Goal: Transaction & Acquisition: Subscribe to service/newsletter

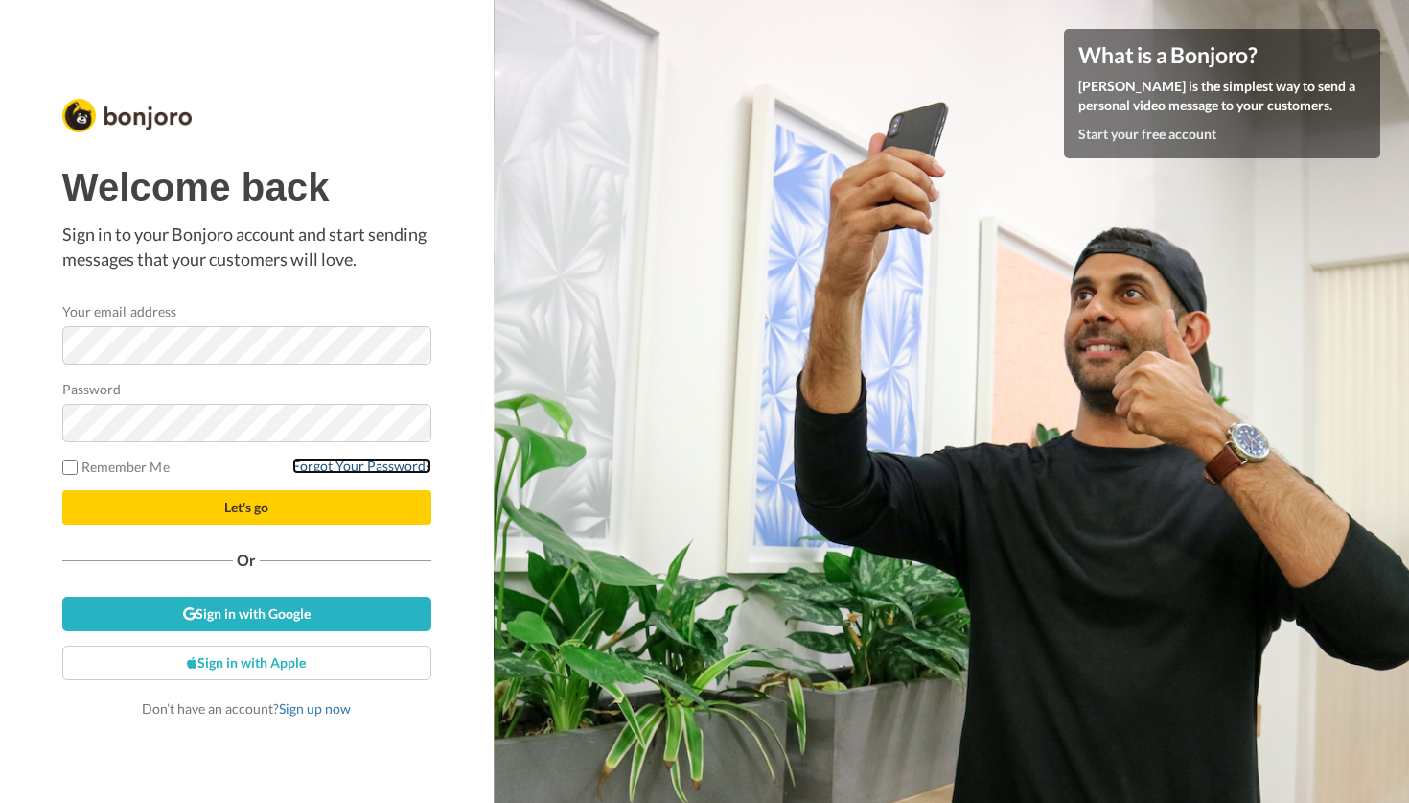
click at [328, 466] on link "Forgot Your Password?" at bounding box center [361, 465] width 139 height 16
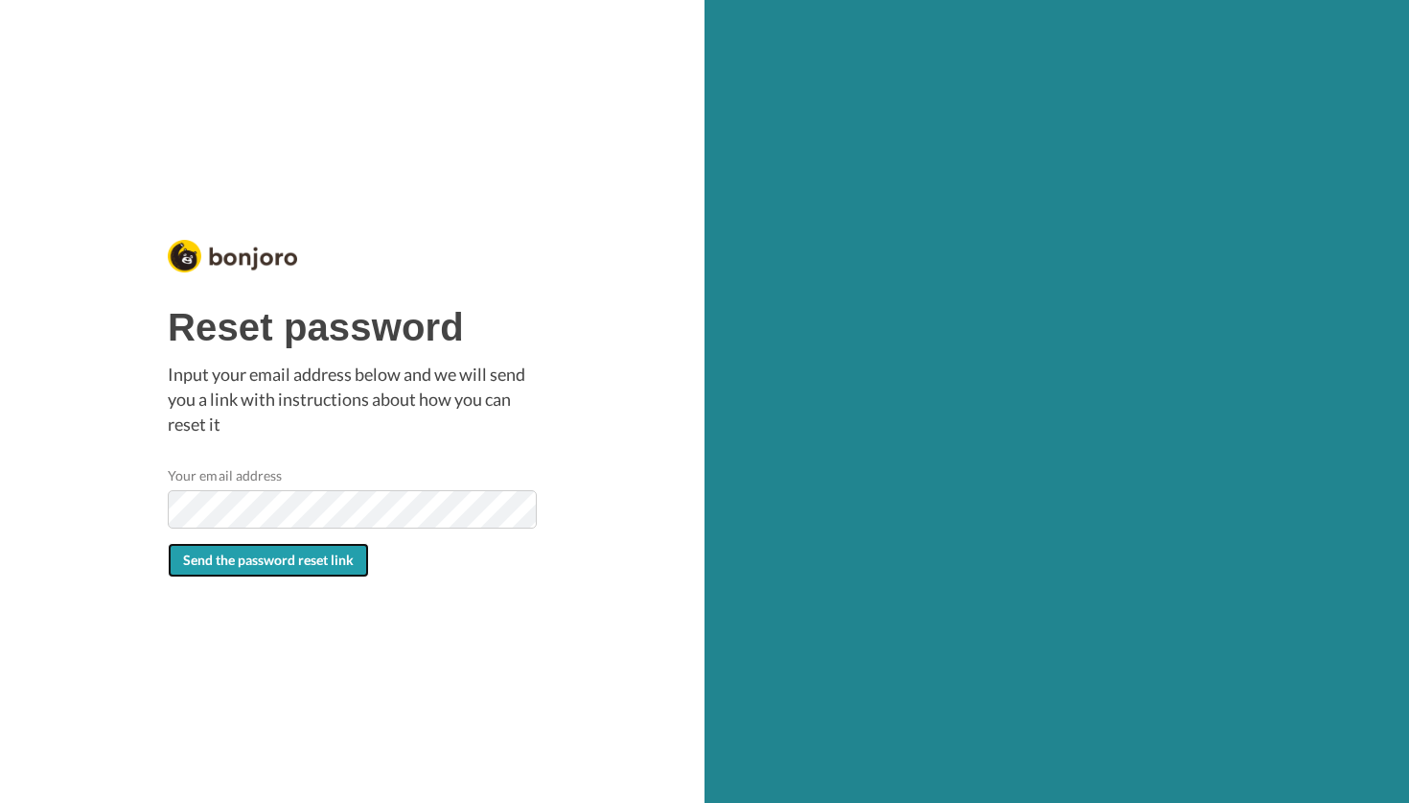
click at [291, 562] on span "Send the password reset link" at bounding box center [268, 559] width 171 height 16
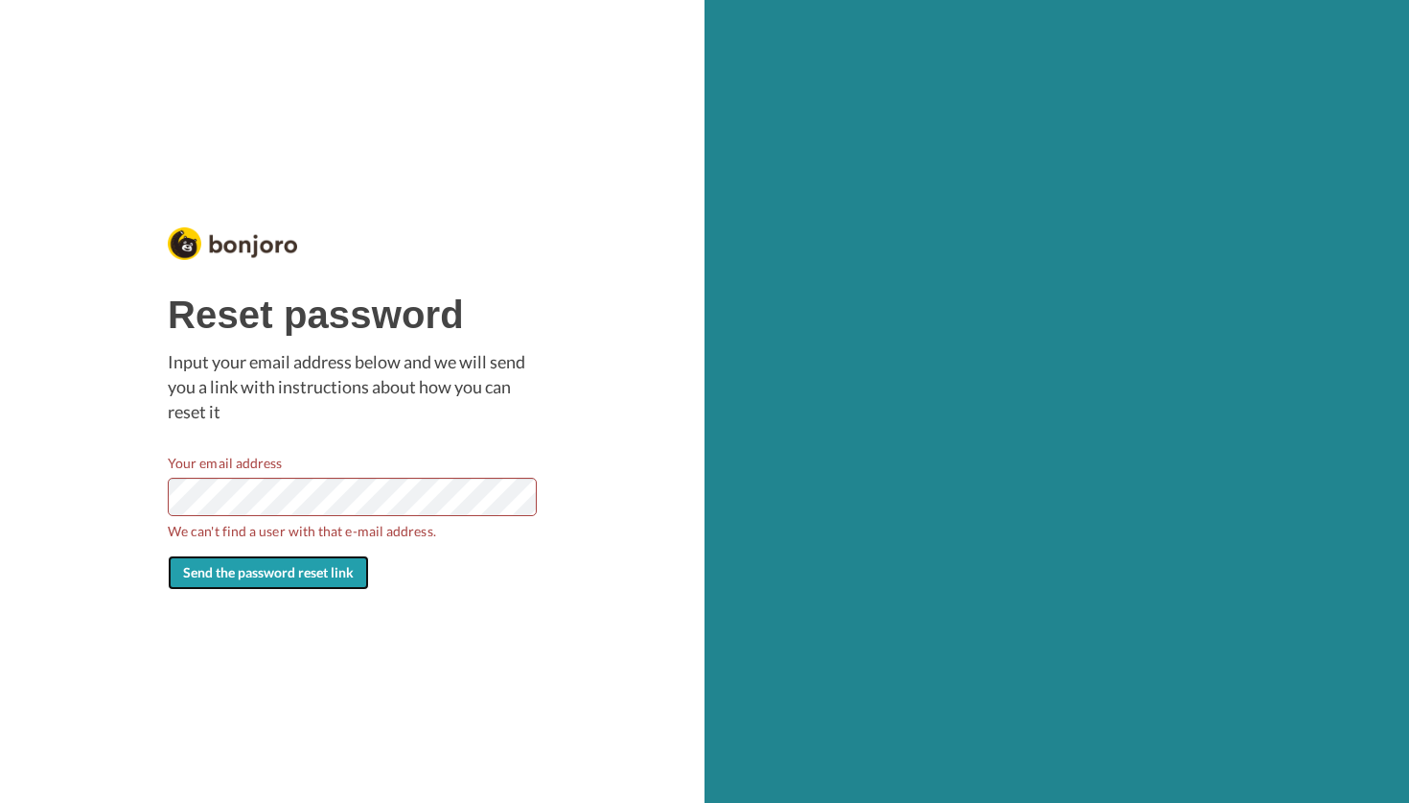
click at [275, 576] on span "Send the password reset link" at bounding box center [268, 572] width 171 height 16
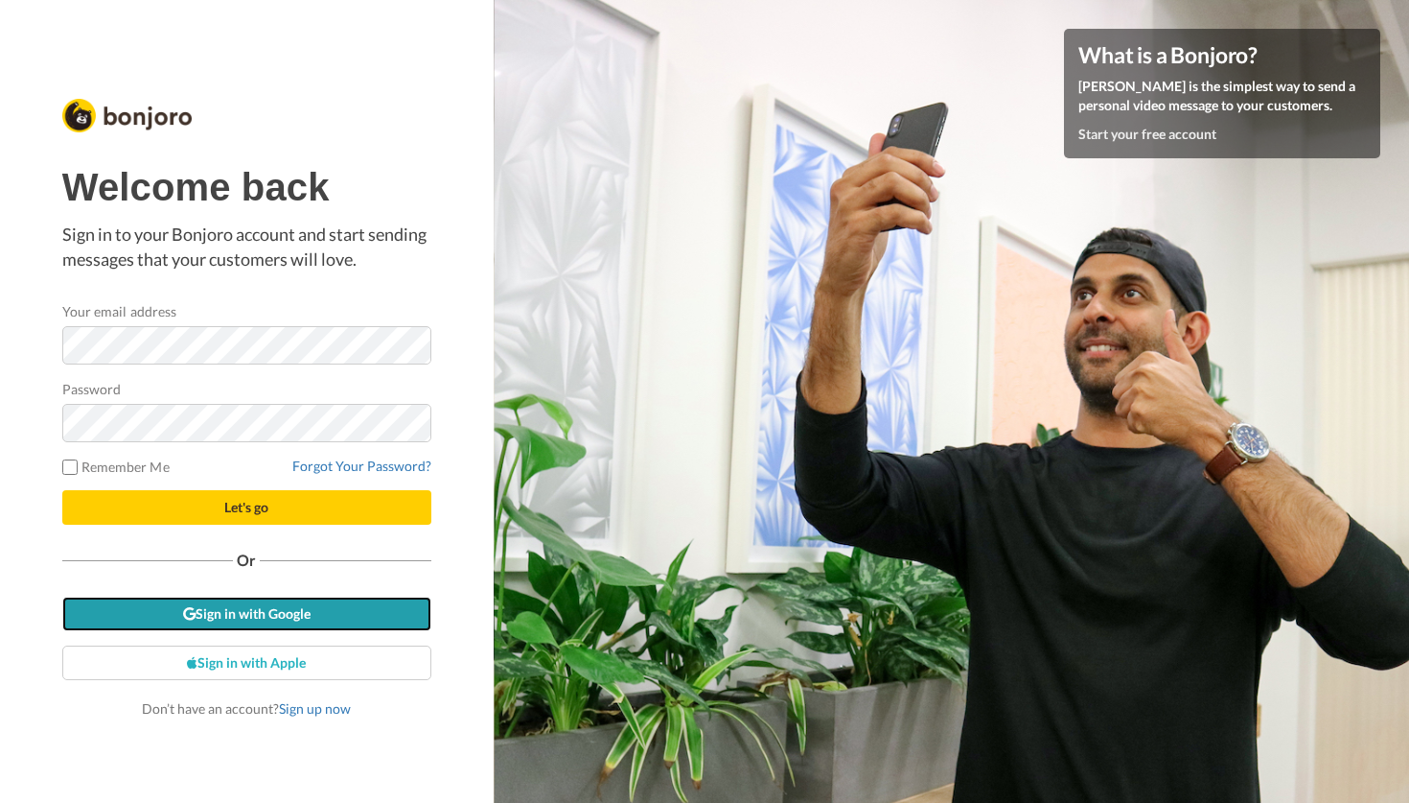
click at [256, 613] on link "Sign in with Google" at bounding box center [246, 613] width 369 height 35
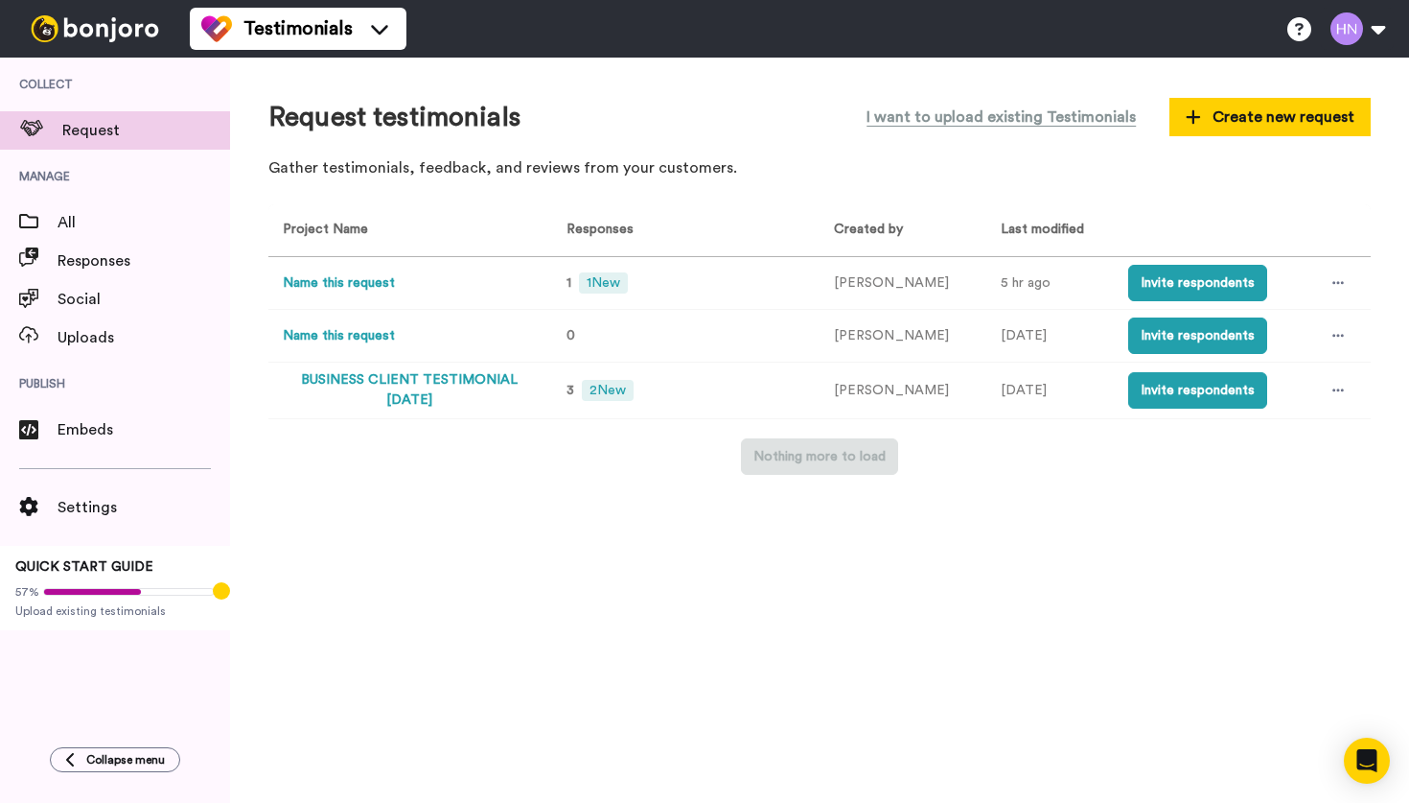
click at [0, 802] on div at bounding box center [0, 803] width 0 height 0
click at [1382, 31] on button at bounding box center [1357, 29] width 73 height 42
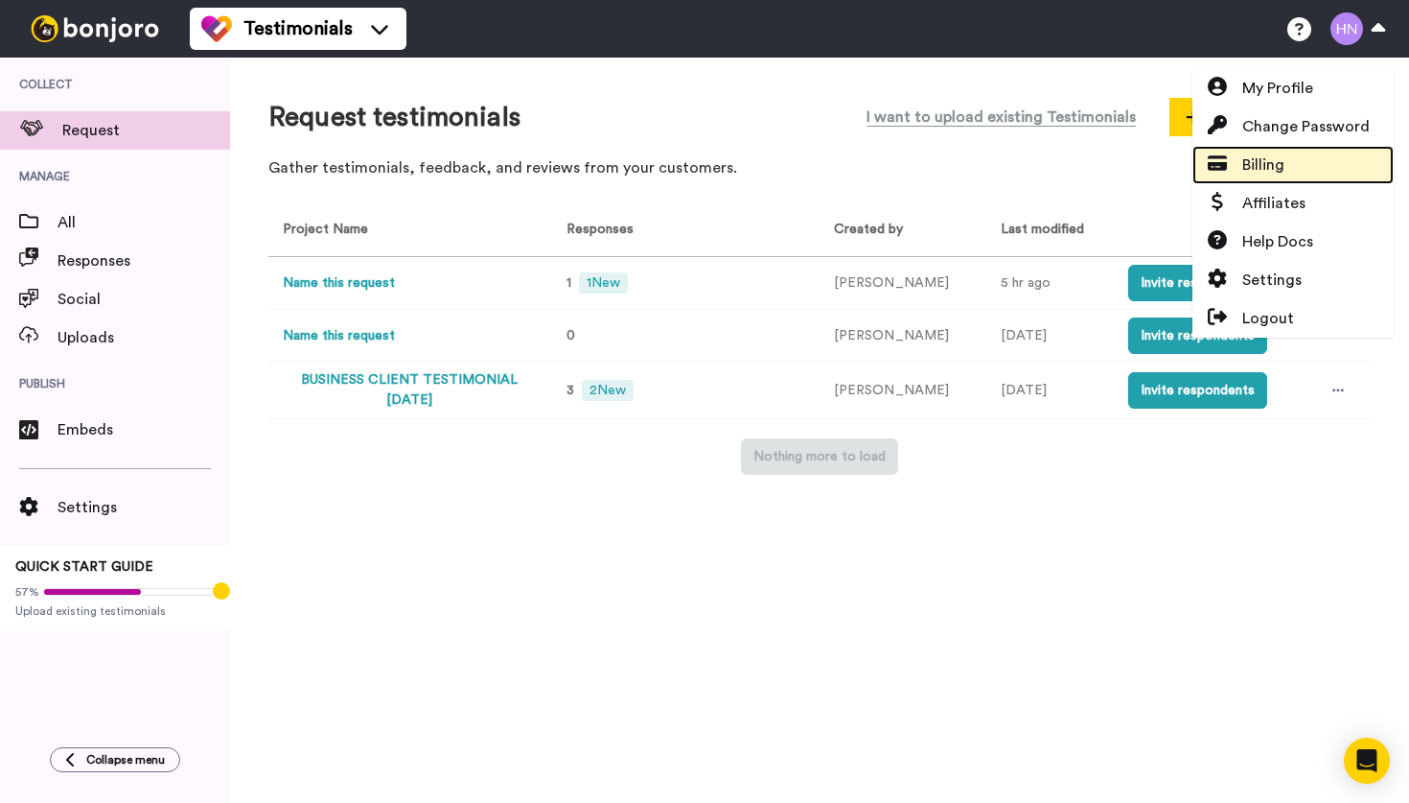
click at [1296, 155] on link "Billing" at bounding box center [1293, 165] width 201 height 38
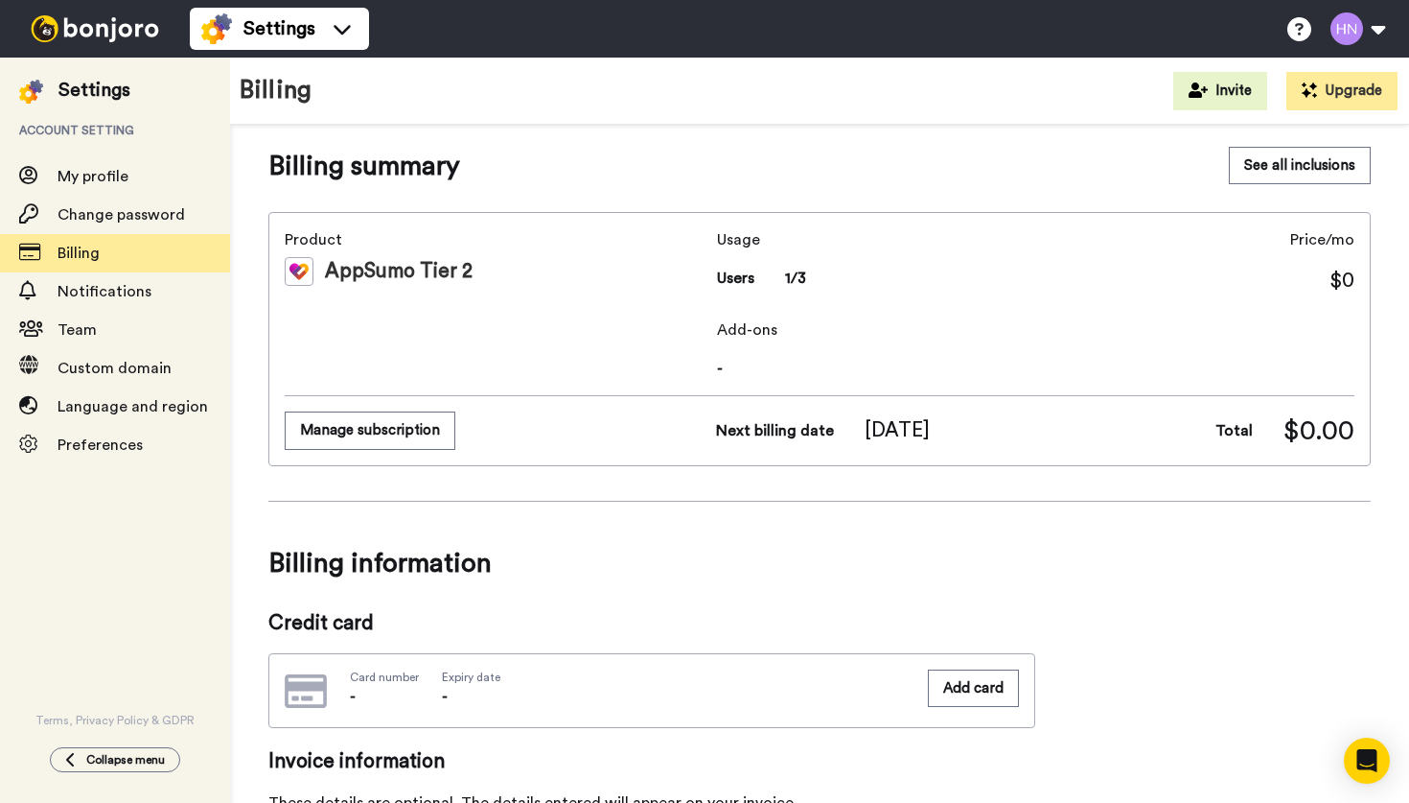
scroll to position [8, 0]
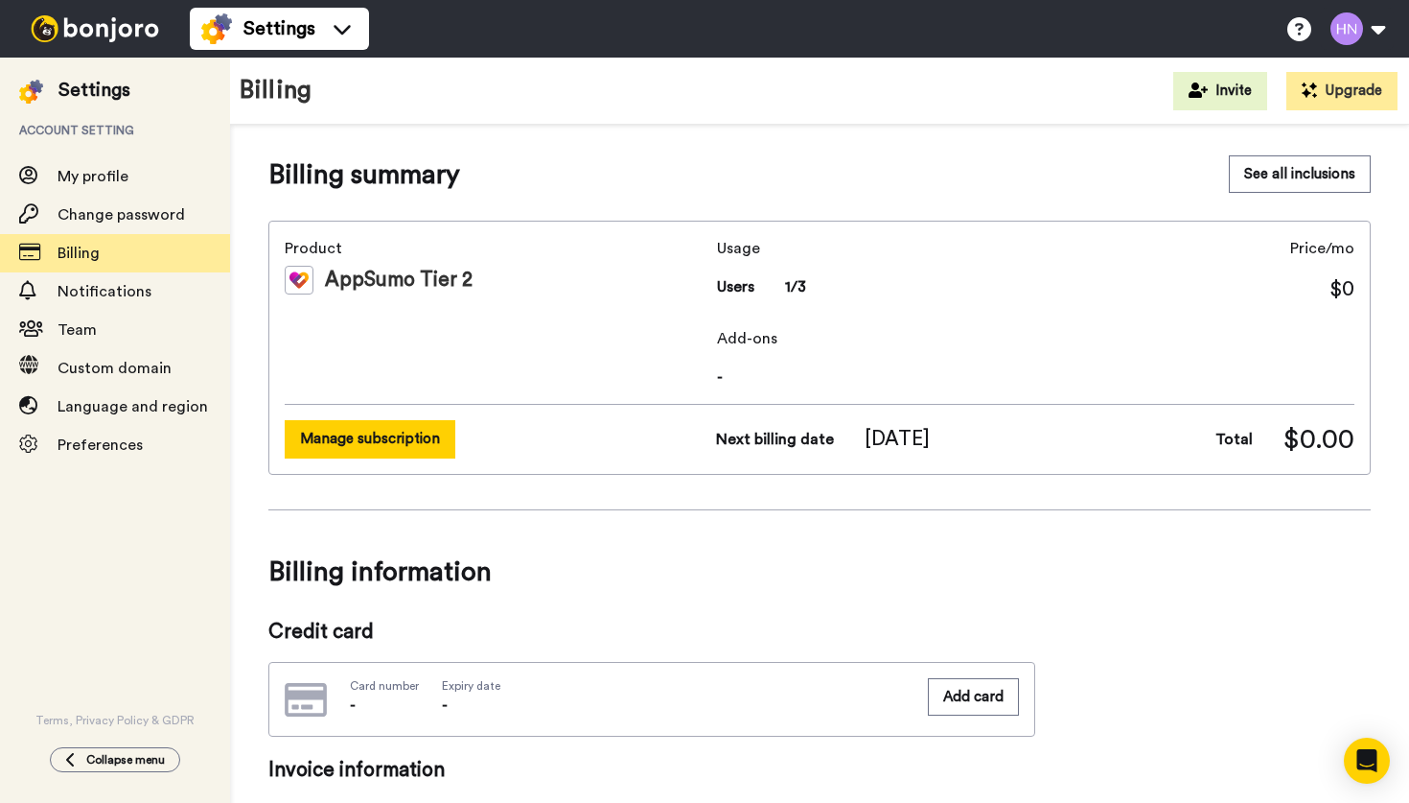
click at [395, 434] on button "Manage subscription" at bounding box center [370, 438] width 171 height 37
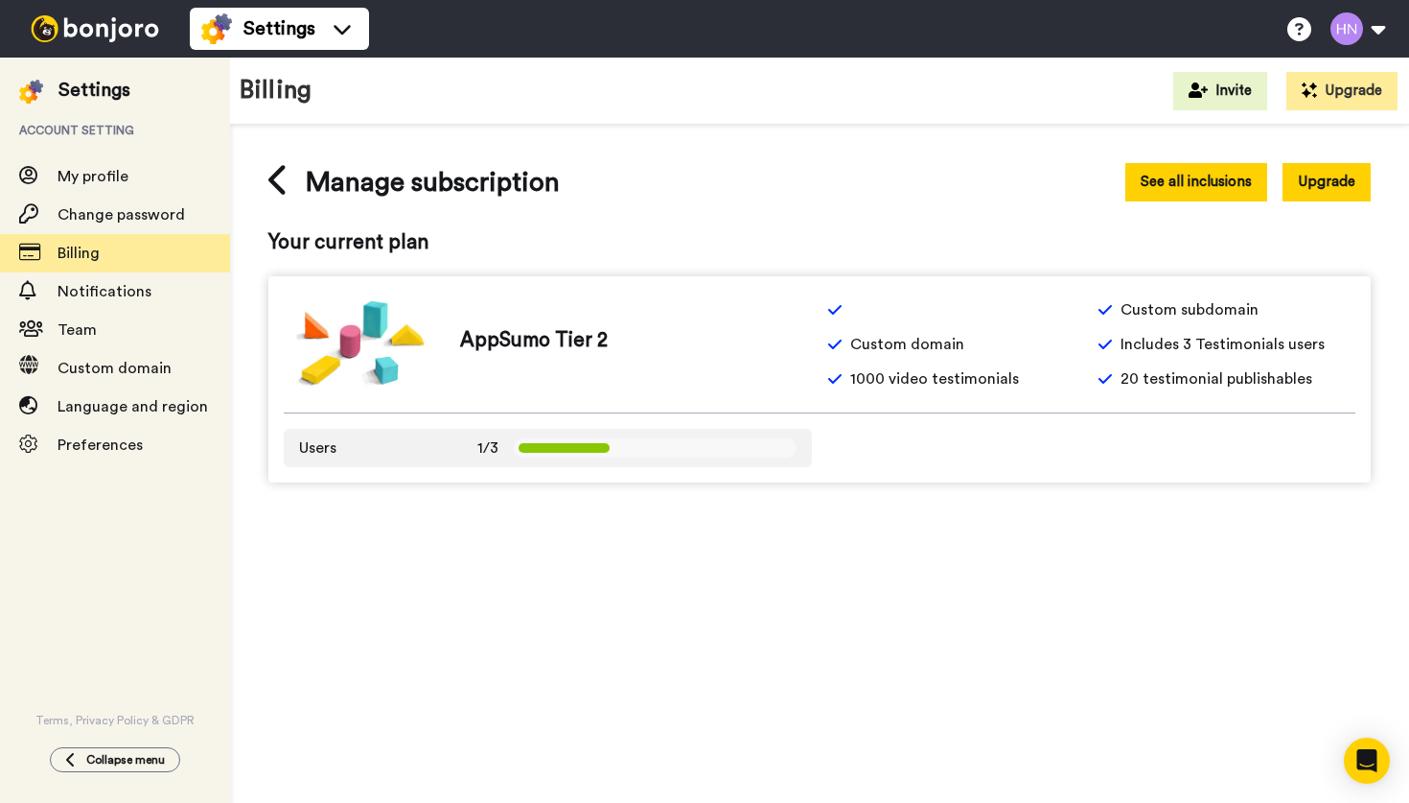
click at [1174, 183] on button "See all inclusions" at bounding box center [1197, 181] width 142 height 37
click at [1315, 189] on button "Upgrade" at bounding box center [1327, 181] width 88 height 37
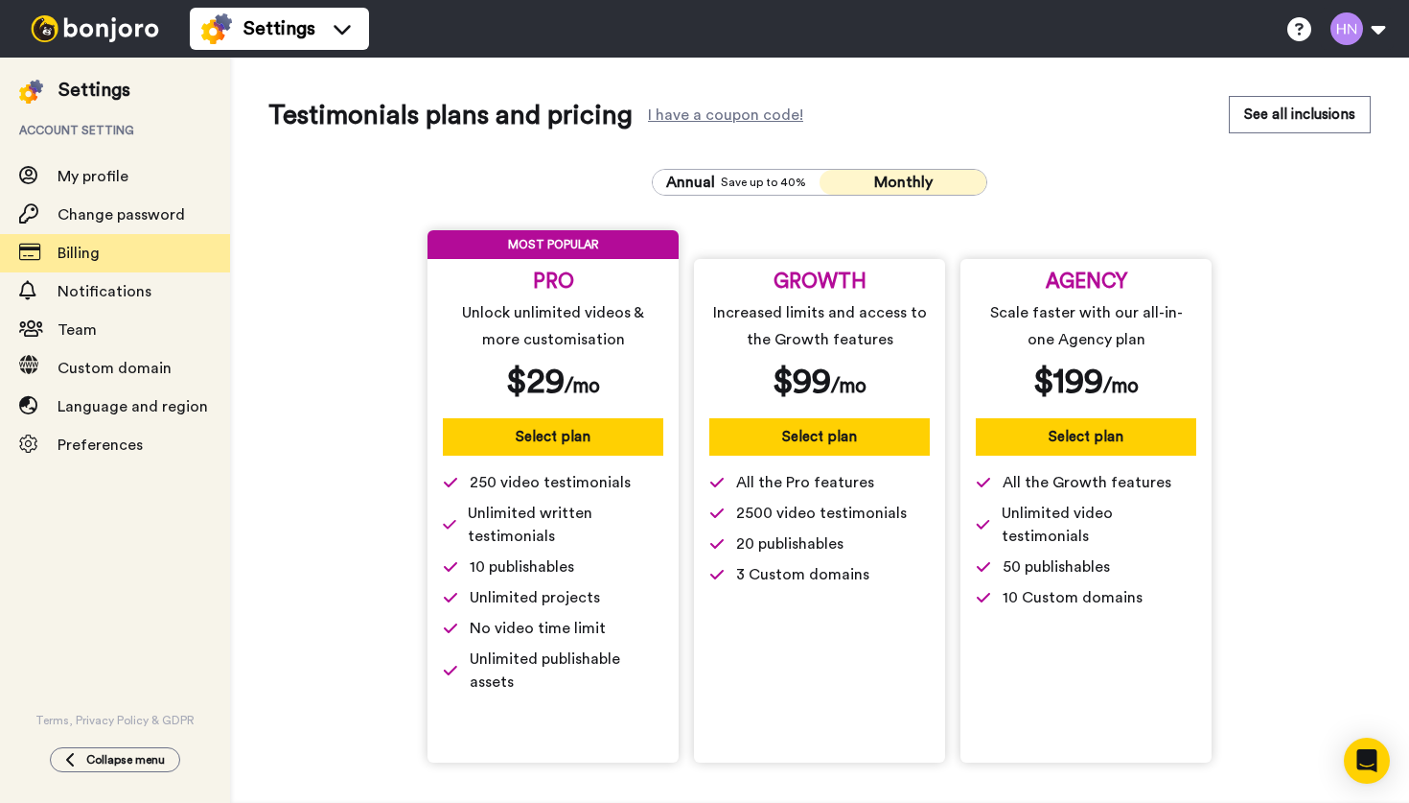
click at [514, 572] on span "10 publishables" at bounding box center [522, 566] width 105 height 23
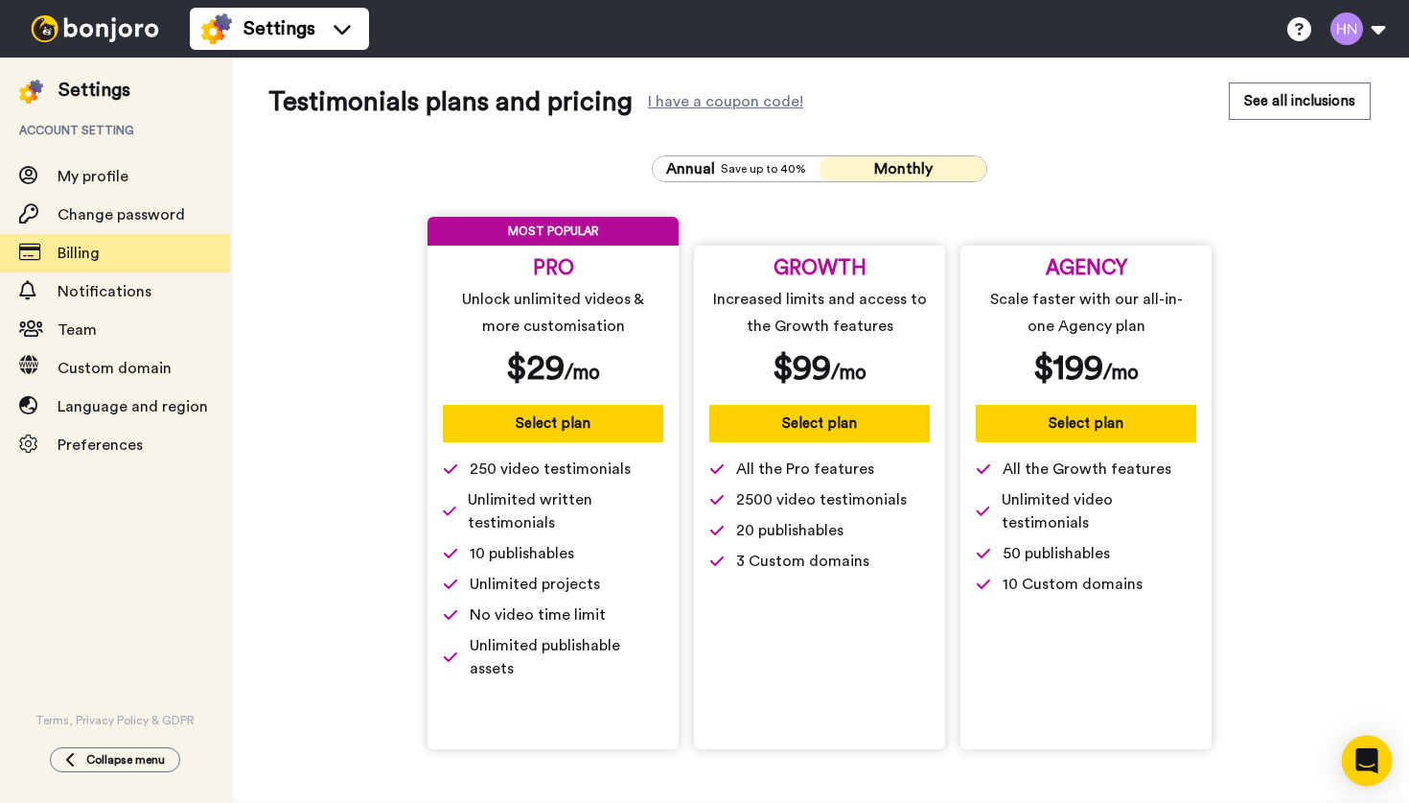
click at [1360, 757] on icon "Open Intercom Messenger" at bounding box center [1367, 760] width 22 height 25
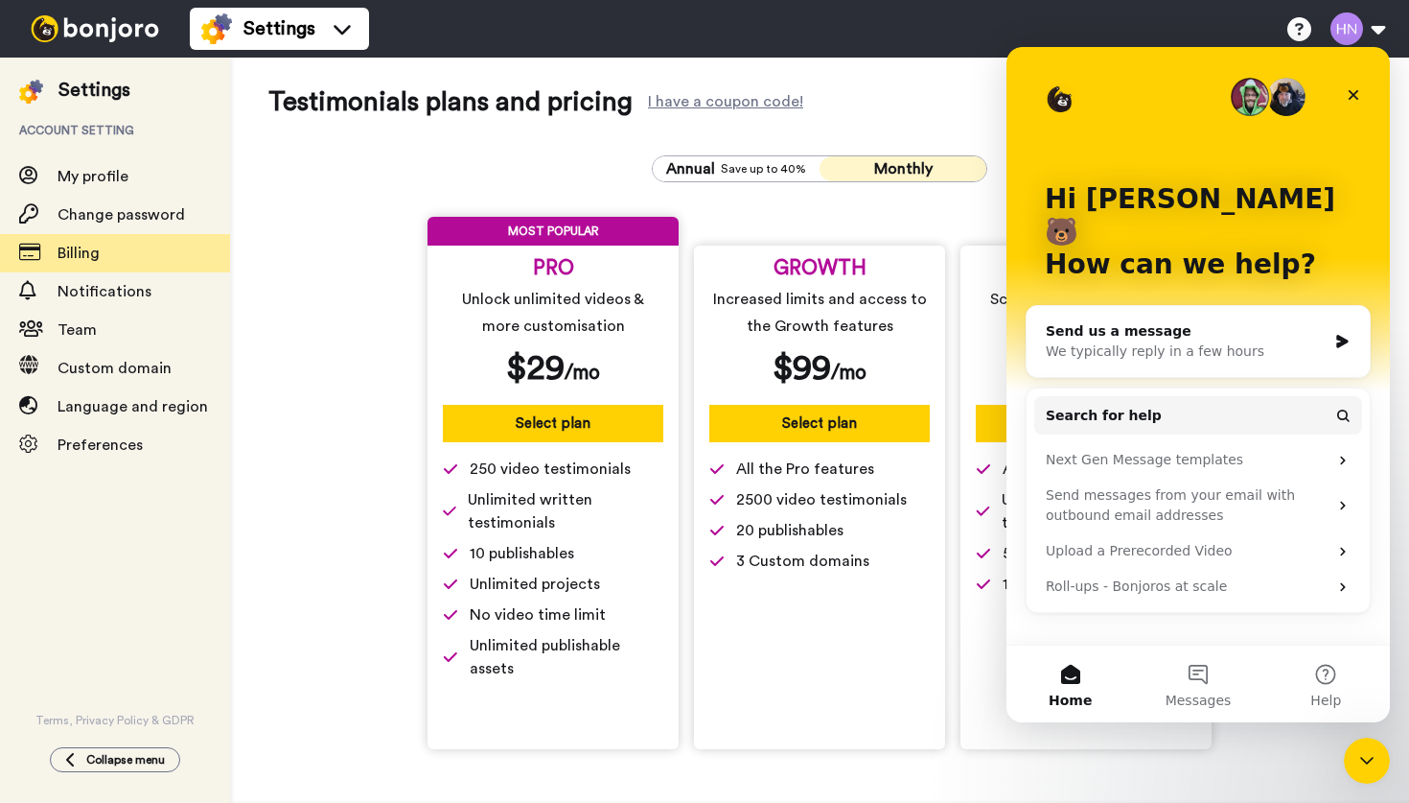
scroll to position [0, 0]
click at [1198, 673] on button "2 Messages" at bounding box center [1198, 683] width 128 height 77
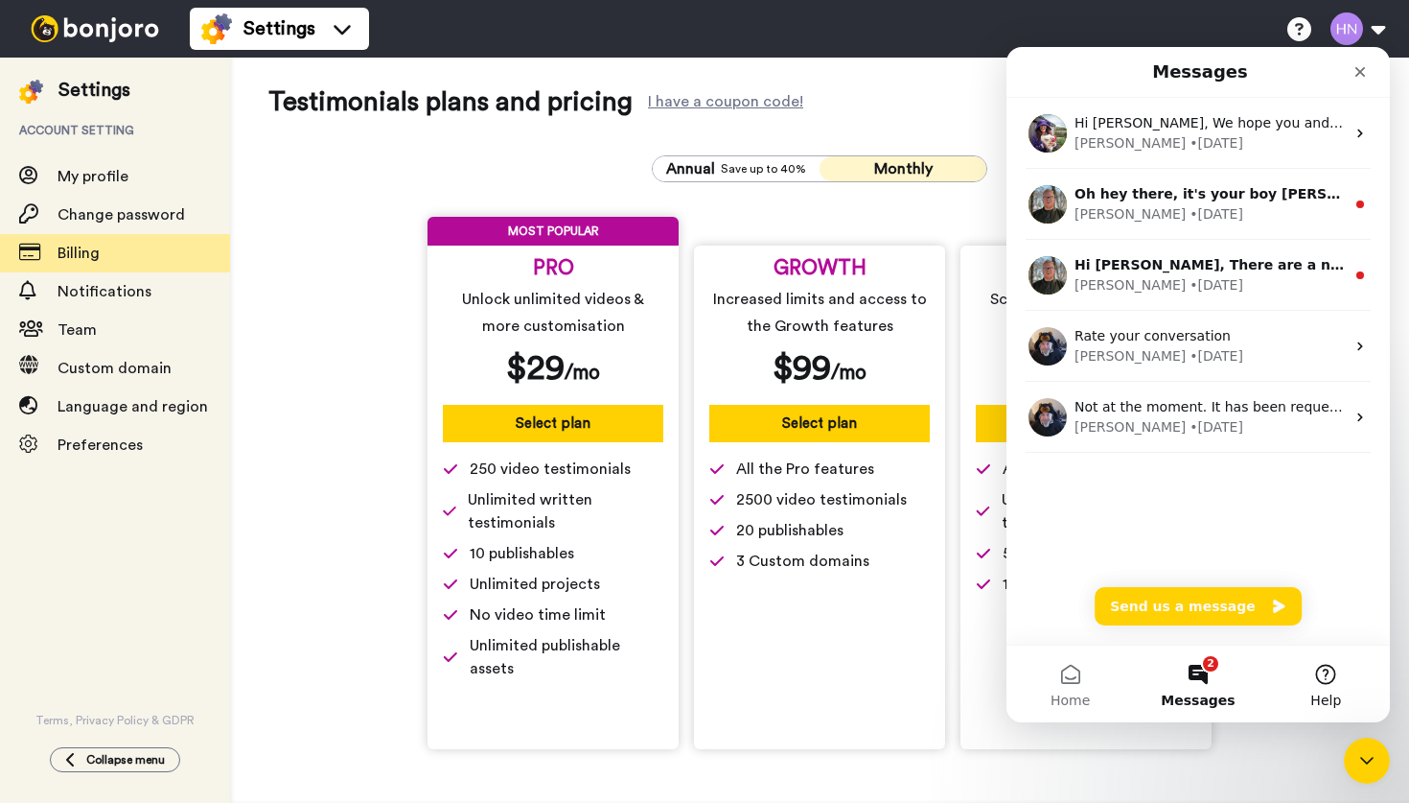
click at [1326, 676] on button "Help" at bounding box center [1327, 683] width 128 height 77
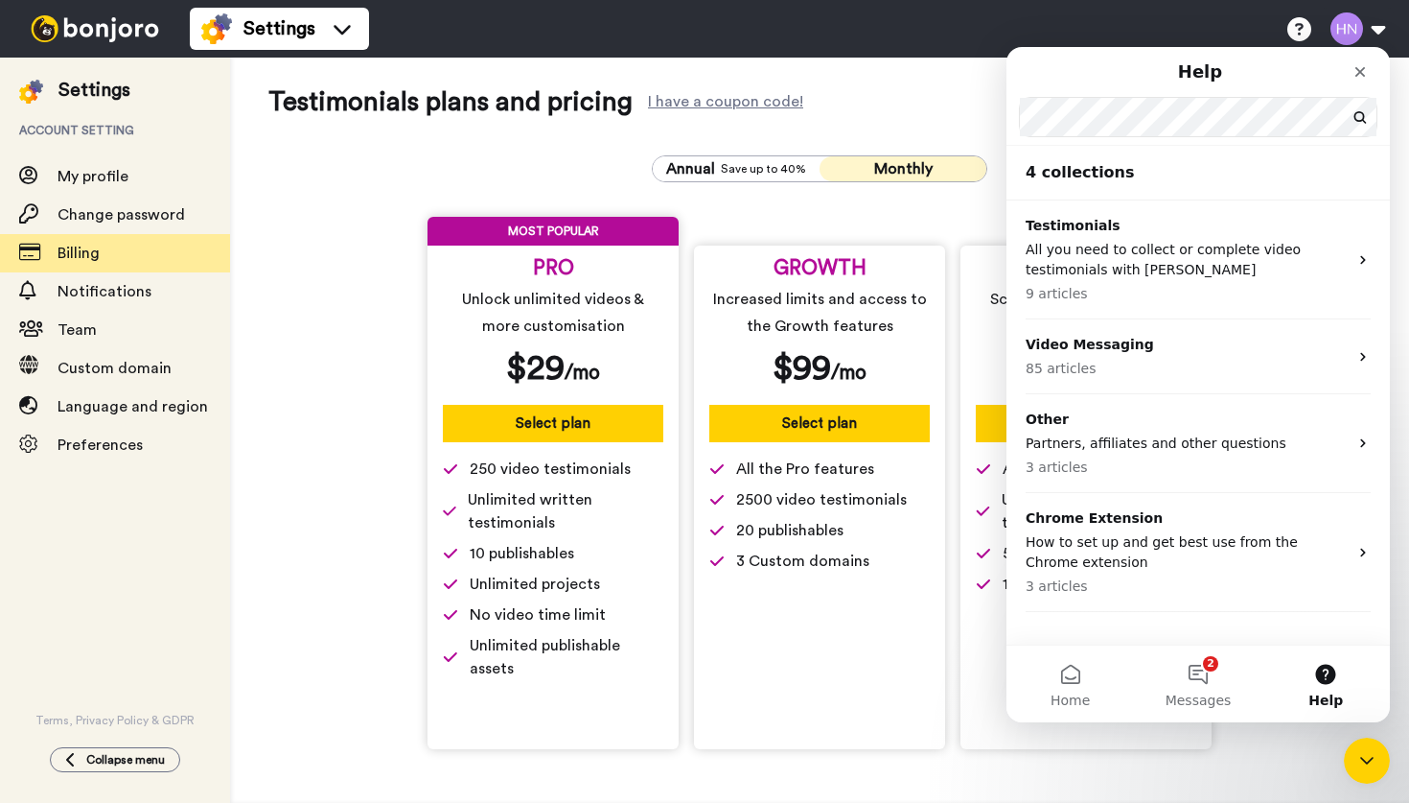
click at [510, 564] on span "10 publishables" at bounding box center [522, 553] width 105 height 23
click at [515, 558] on span "10 publishables" at bounding box center [522, 553] width 105 height 23
copy span "publishables"
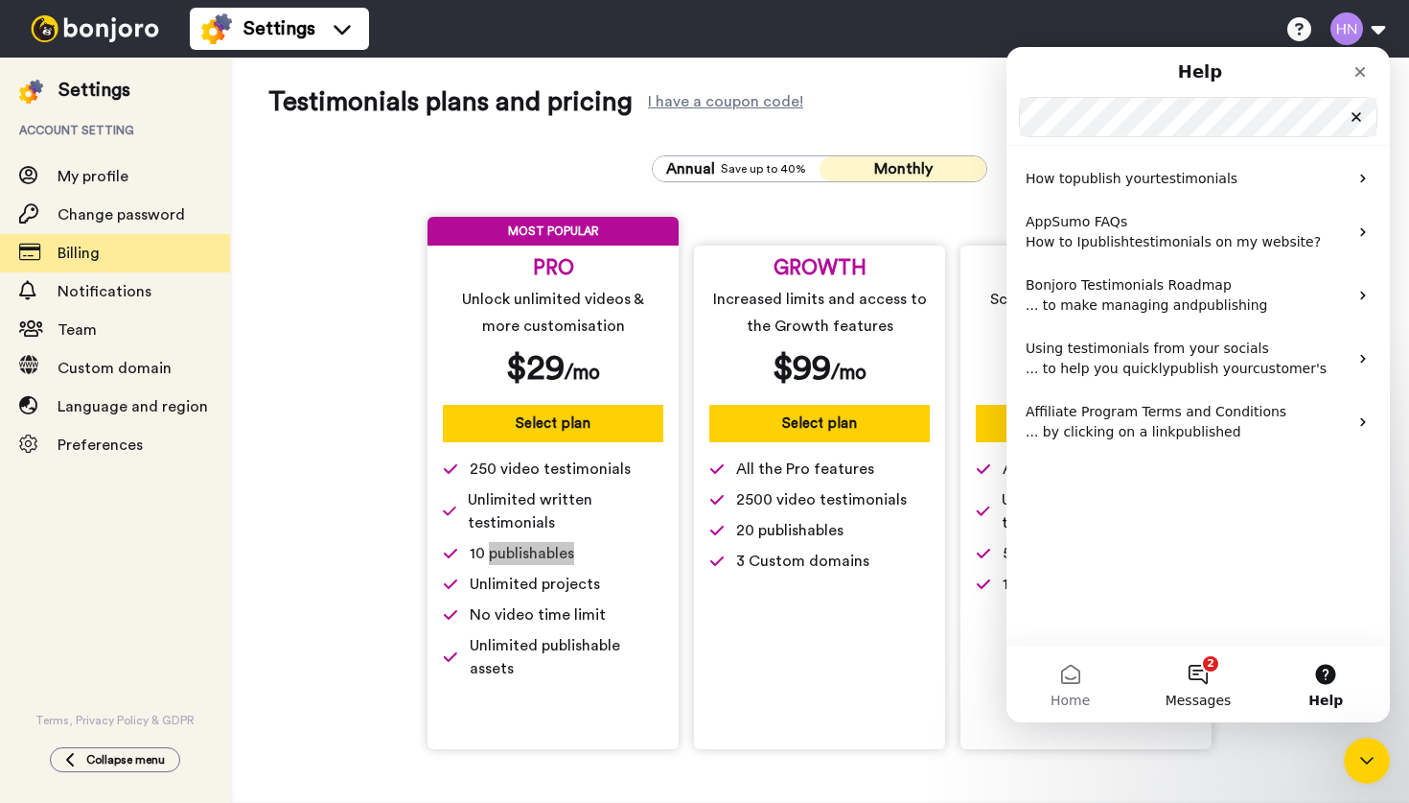
click at [1197, 677] on button "2 Messages" at bounding box center [1198, 683] width 128 height 77
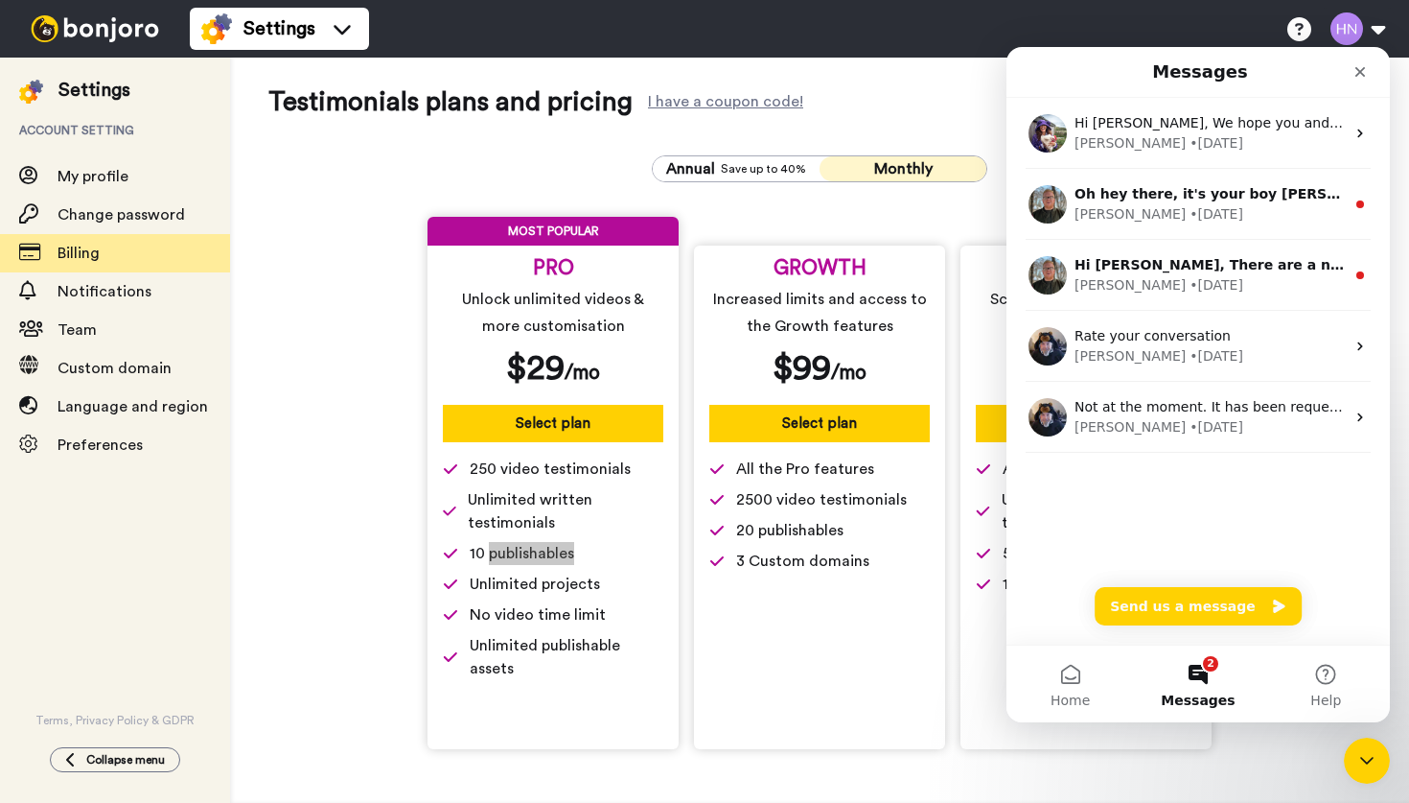
click at [1197, 677] on button "2 Messages" at bounding box center [1198, 683] width 128 height 77
click at [1369, 759] on icon "Close Intercom Messenger" at bounding box center [1364, 757] width 23 height 23
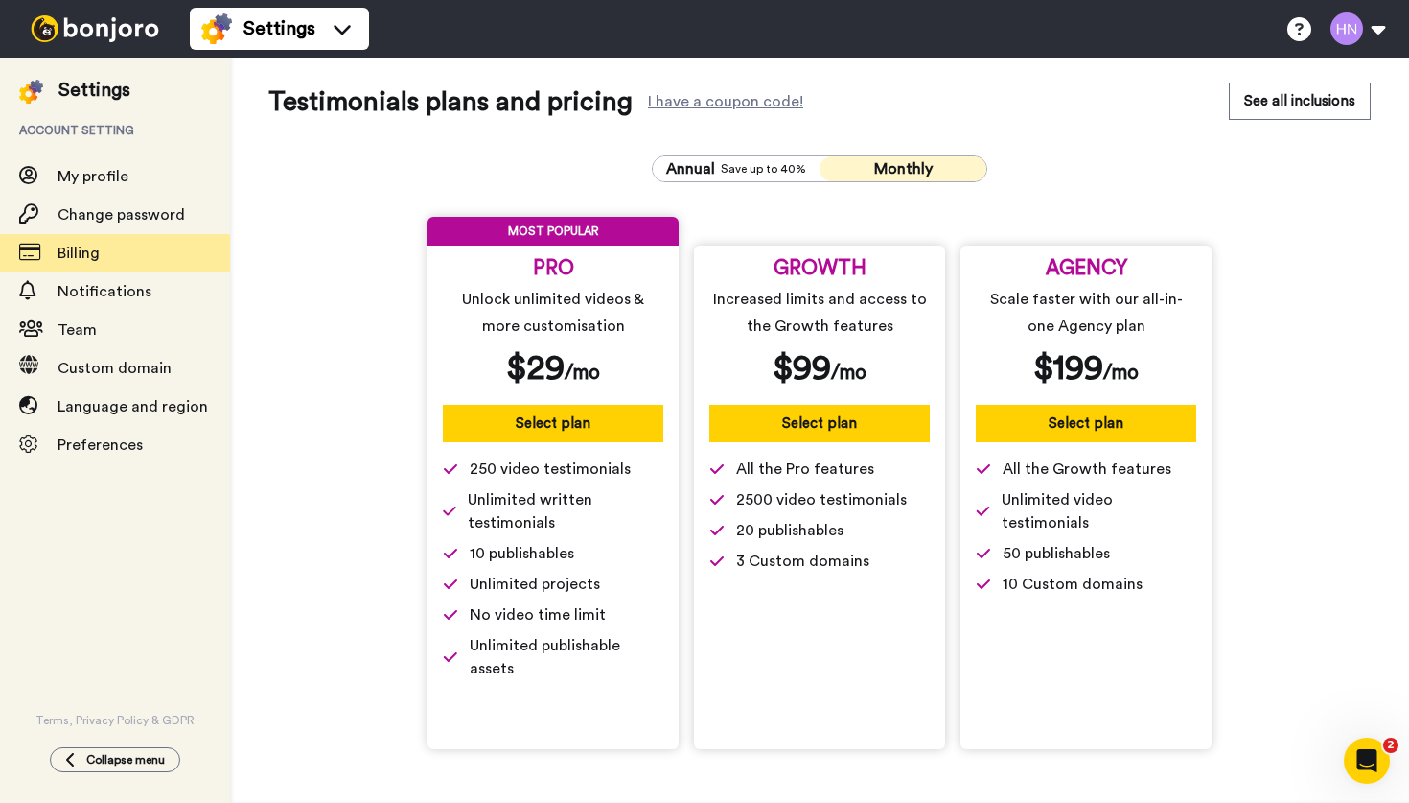
click at [702, 105] on div "I have a coupon code!" at bounding box center [725, 102] width 155 height 12
